Goal: Find specific page/section

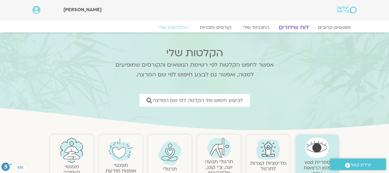
click at [287, 28] on link "לוח שידורים" at bounding box center [293, 27] width 44 height 7
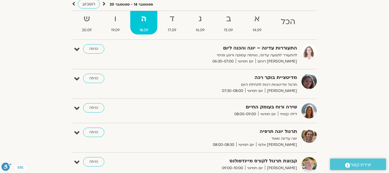
scroll to position [59, 0]
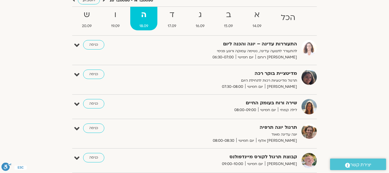
click at [140, 22] on link "ה 18.09" at bounding box center [143, 19] width 27 height 24
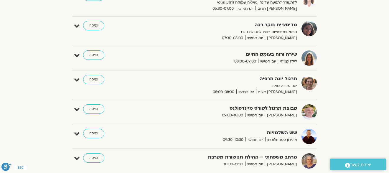
scroll to position [118, 0]
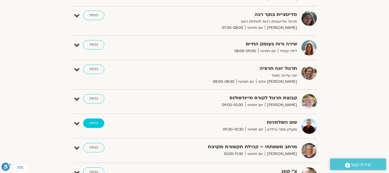
click at [95, 122] on link "כניסה" at bounding box center [93, 122] width 21 height 9
